Goal: Information Seeking & Learning: Learn about a topic

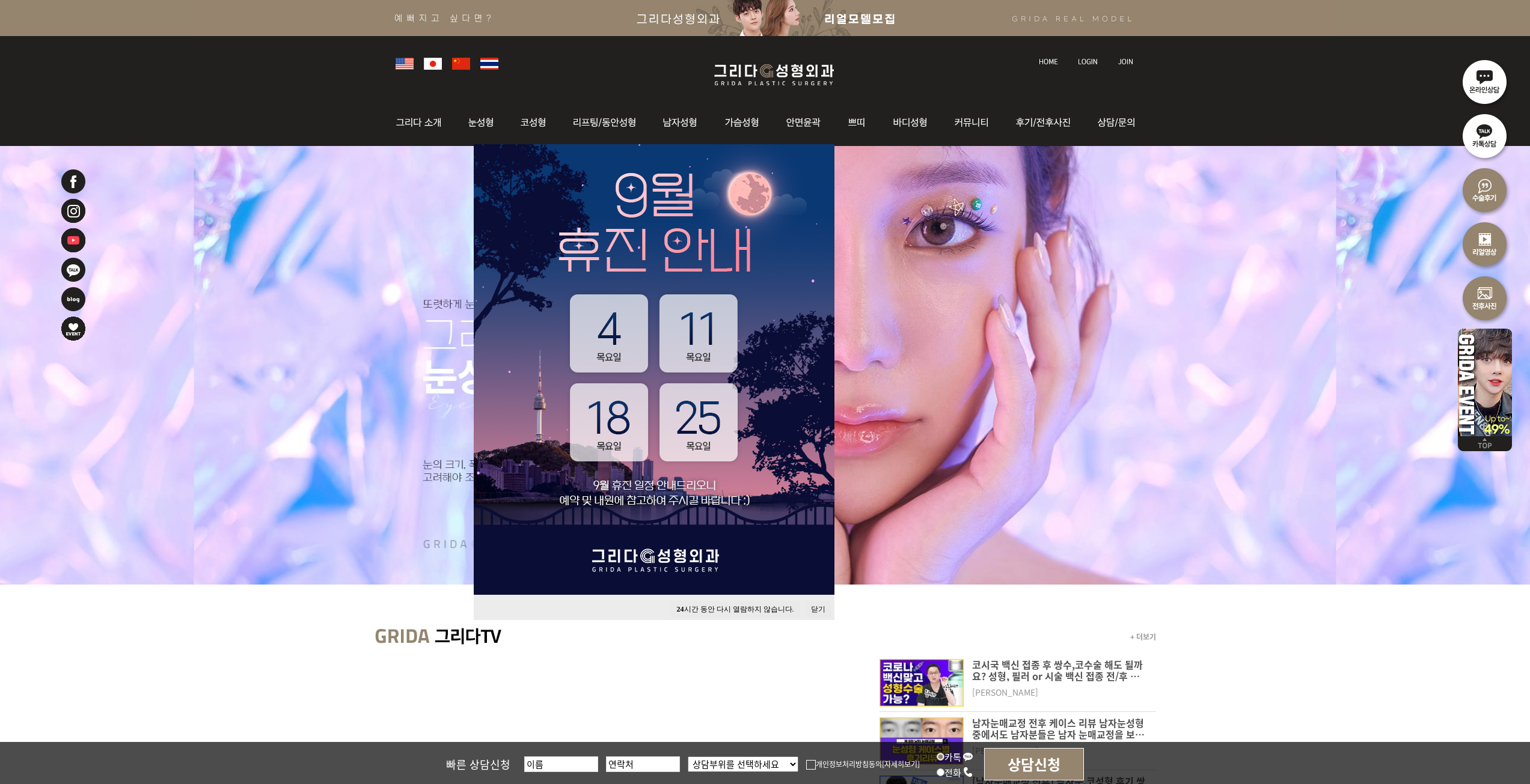
click at [758, 609] on button "24 시간 동안 다시 열람하지 않습니다." at bounding box center [735, 609] width 130 height 16
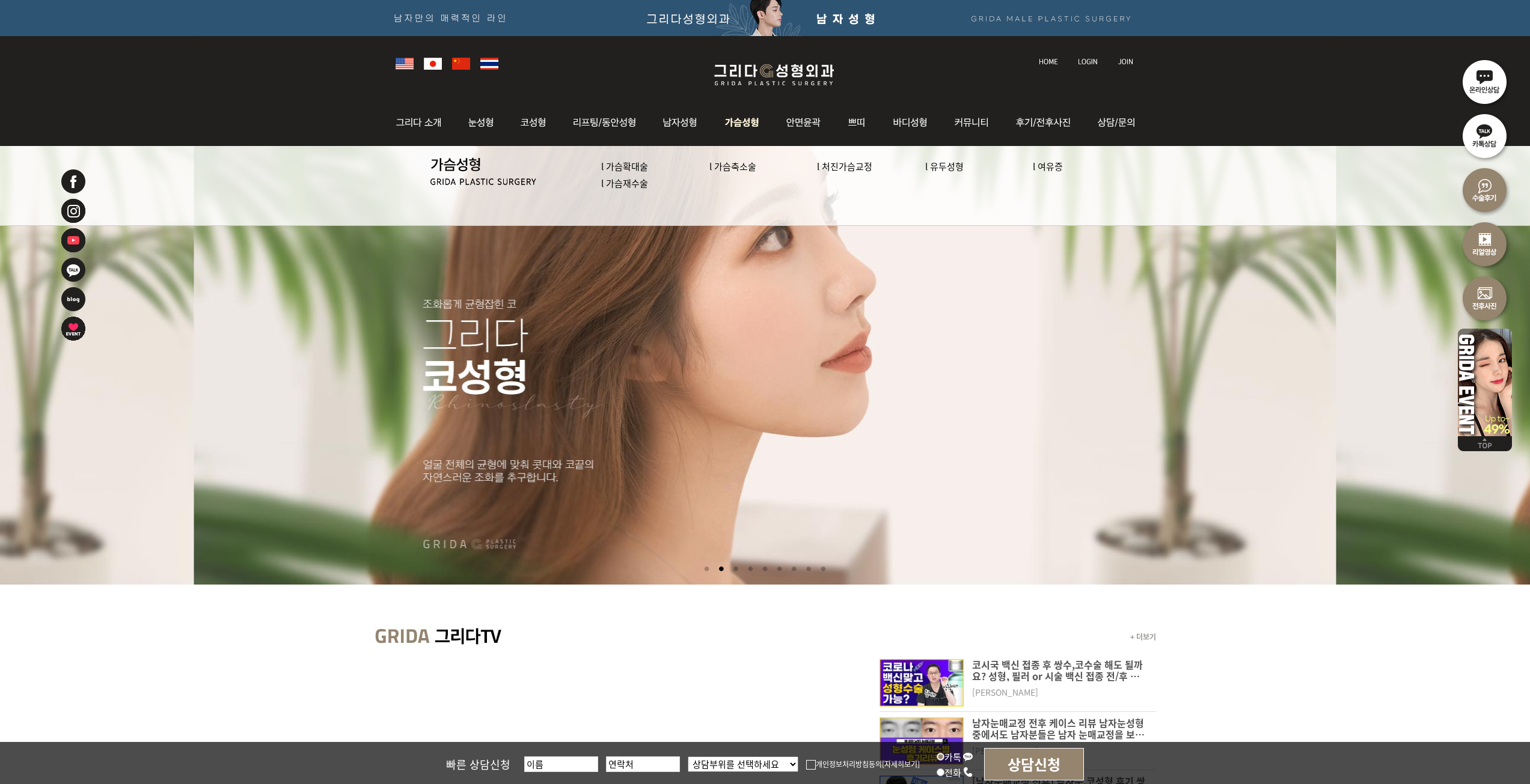
click at [626, 168] on link "l 가슴확대술" at bounding box center [624, 166] width 47 height 13
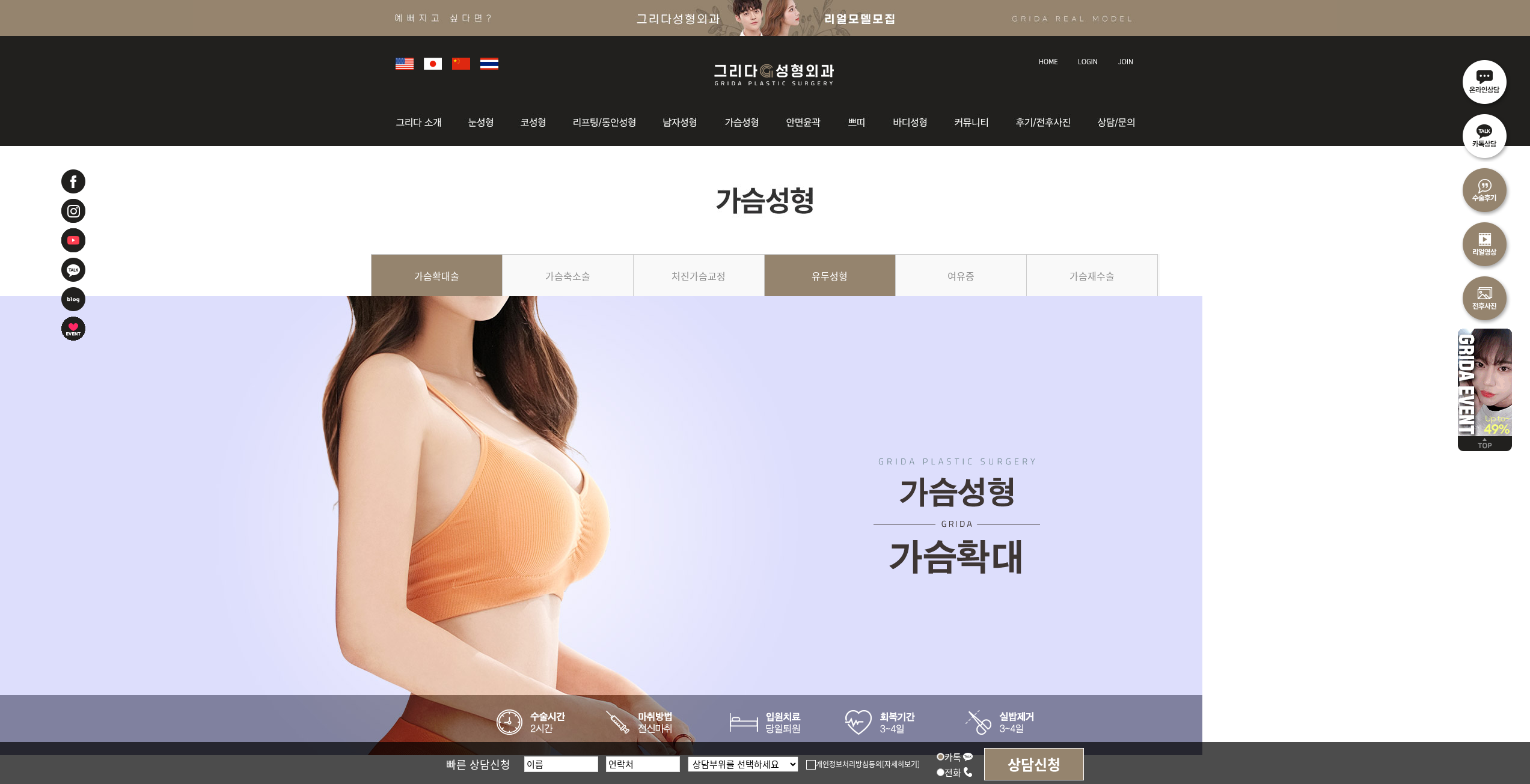
click at [847, 282] on link "유두성형" at bounding box center [830, 281] width 131 height 55
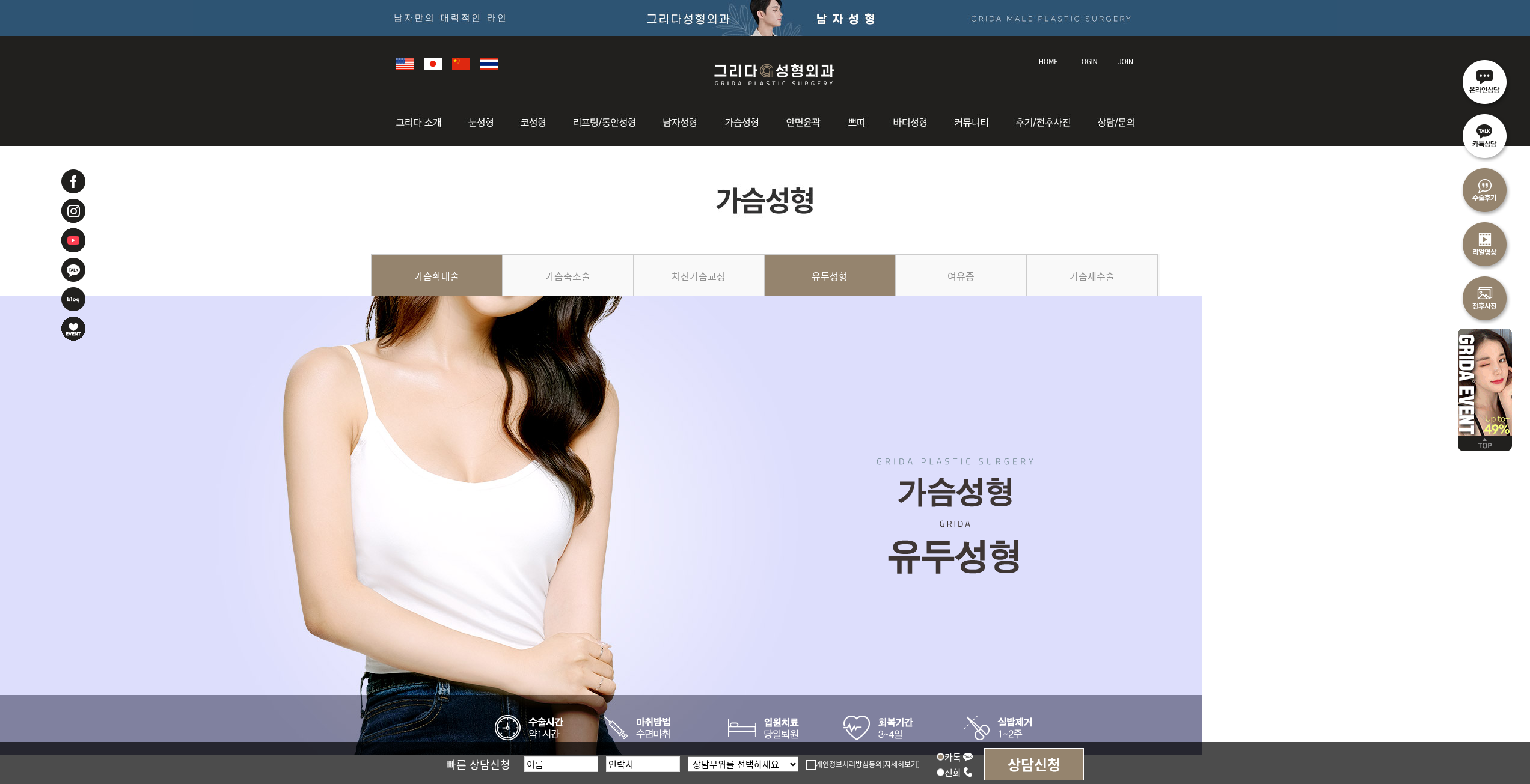
click at [424, 281] on link "가슴확대술" at bounding box center [437, 281] width 132 height 55
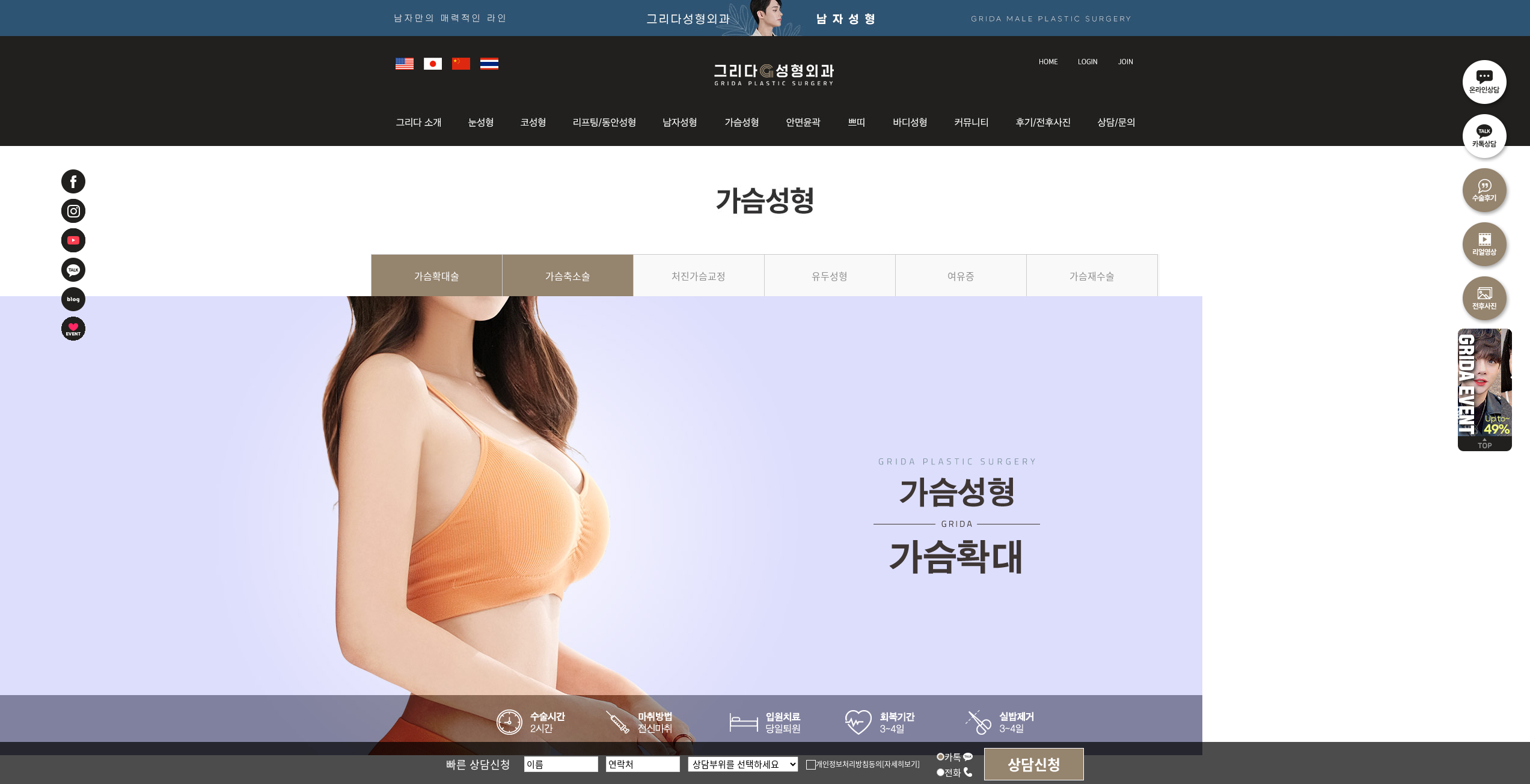
click at [573, 280] on link "가슴축소술" at bounding box center [568, 281] width 131 height 55
